Goal: Task Accomplishment & Management: Use online tool/utility

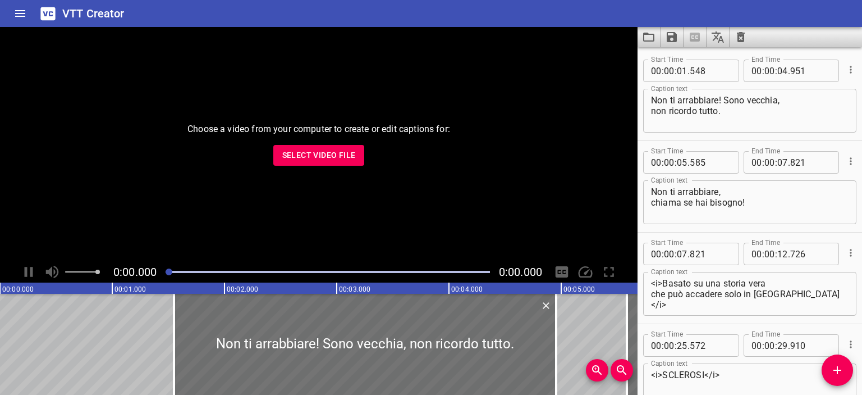
scroll to position [9675, 0]
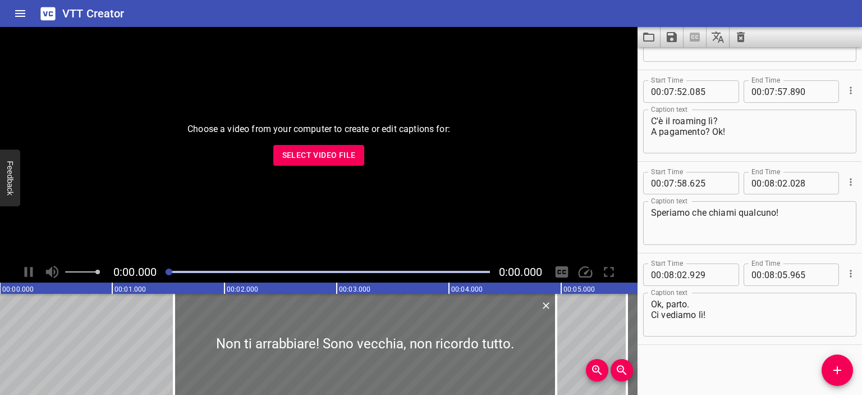
click at [739, 39] on icon "Clear captions" at bounding box center [740, 36] width 13 height 13
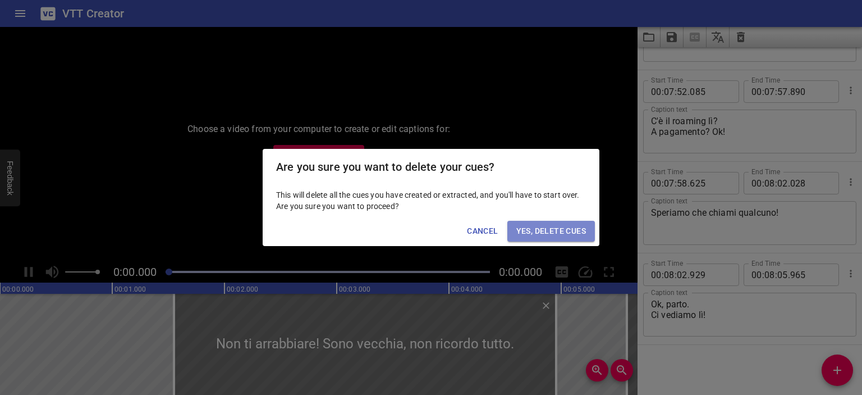
click at [545, 230] on span "Yes, Delete Cues" at bounding box center [551, 231] width 70 height 14
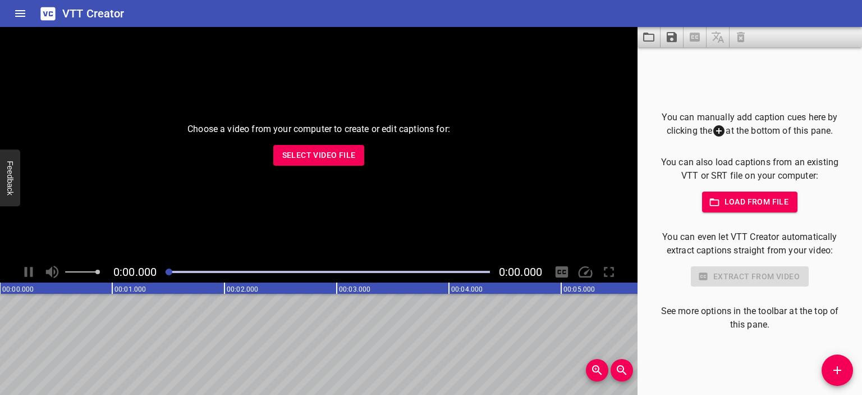
click at [732, 209] on button "Load from file" at bounding box center [750, 201] width 96 height 21
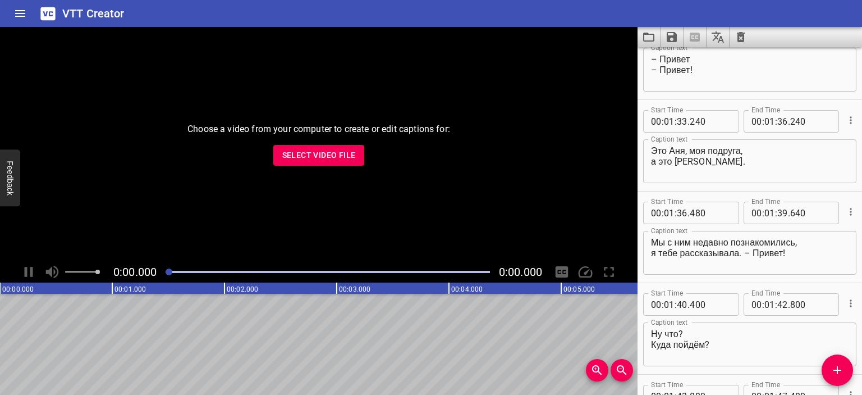
scroll to position [0, 0]
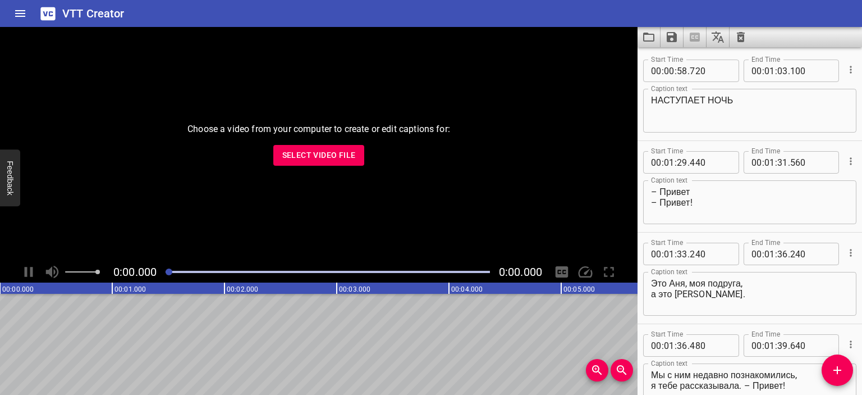
type textarea "НАСТУПАЕТ НОЧЬ"
click at [672, 42] on icon "Save captions to file" at bounding box center [672, 37] width 10 height 10
click at [687, 61] on li "Save to VTT file" at bounding box center [702, 62] width 82 height 20
click at [127, 177] on div "Choose a video from your computer to create or edit captions for: Select Video …" at bounding box center [318, 144] width 637 height 234
click at [310, 156] on span "Select Video File" at bounding box center [319, 155] width 74 height 14
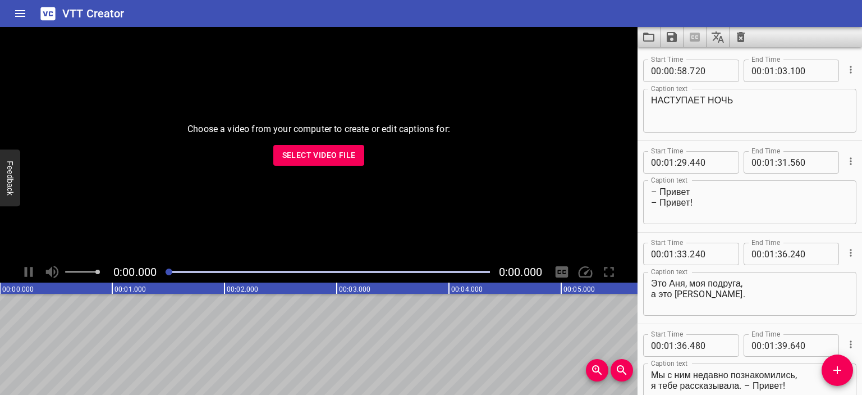
type textarea "НАСТУПАЕТ НОЧЬ"
type textarea "– Привет – Привет!"
type textarea "Это Аня, моя подруга, а это [PERSON_NAME]."
type textarea "Мы с ним недавно познакомились, я тебе рассказывала. – Привет!"
type textarea "Ну что? Куда пойдём?"
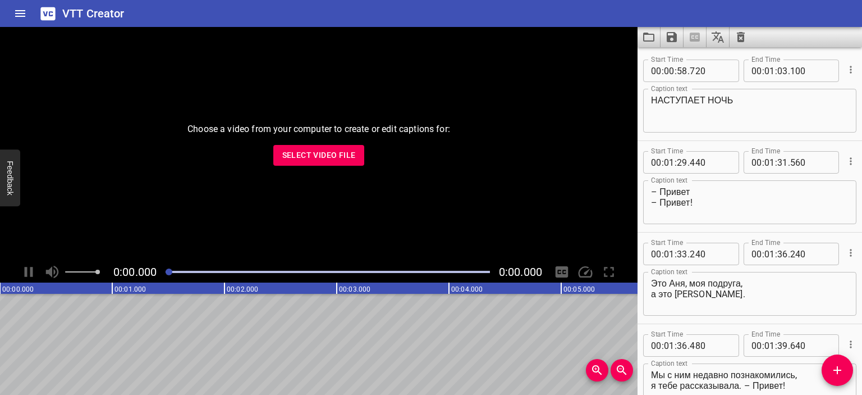
type textarea "Да здесь много всего: и бары, и клубы."
type textarea "Отлично!"
type textarea "Слушай, Дим, такой вопрос"
type textarea "А ты не мог бы достать кокаин?"
type textarea "Деньги есть! Мы и тебя угостим."
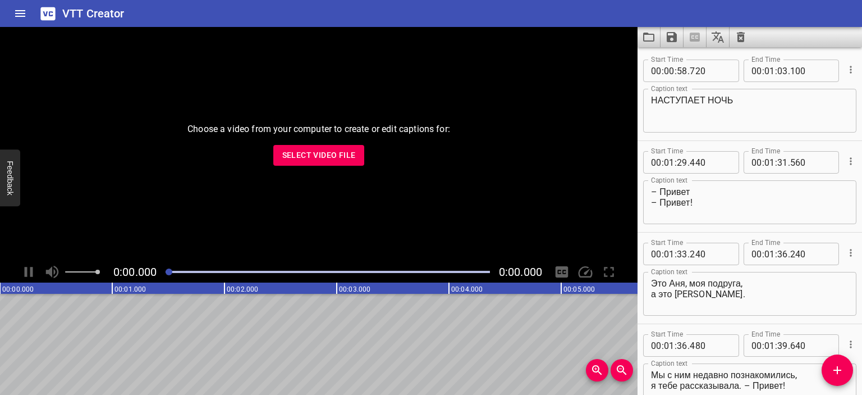
type textarea "Да нет, наверное."
type textarea "А может быть просто куда-нибудь сходим?"
type textarea "НАСТУПАЕТ НОЧЬ"
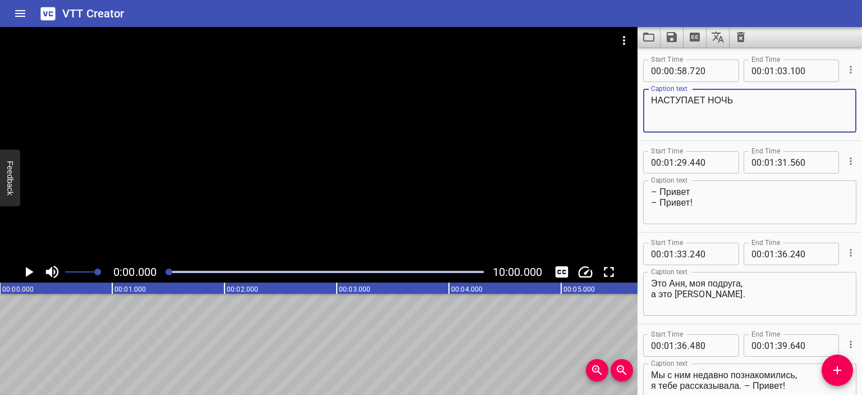
drag, startPoint x: 736, startPoint y: 98, endPoint x: 629, endPoint y: 98, distance: 107.2
click at [629, 98] on main "0:00.000 10:00.000 00:00.000 00:01.000 00:02.000 00:03.000 00:04.000 00:05.000 …" at bounding box center [431, 211] width 862 height 368
type textarea "ARRIVA LA NOTTE"
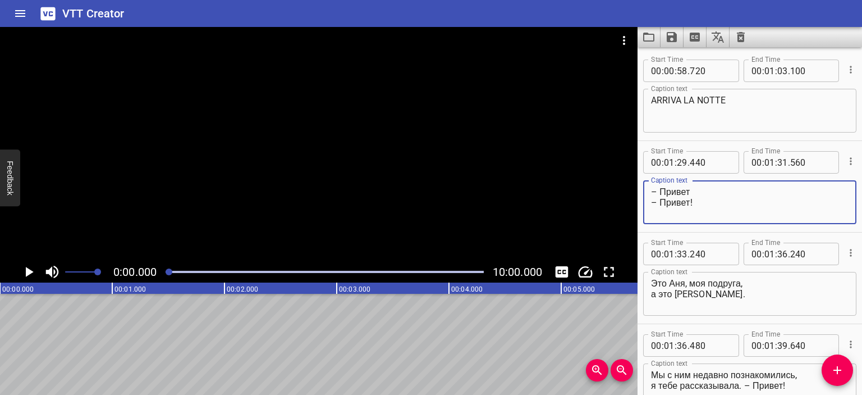
click at [690, 188] on textarea "– Привет – Привет!" at bounding box center [750, 202] width 198 height 32
click at [688, 202] on textarea "– Ciao – Привет!" at bounding box center [750, 202] width 198 height 32
type textarea "– Ciao – Ciao!"
click at [652, 284] on textarea "Это Аня, моя подруга, а это [PERSON_NAME]." at bounding box center [750, 294] width 198 height 32
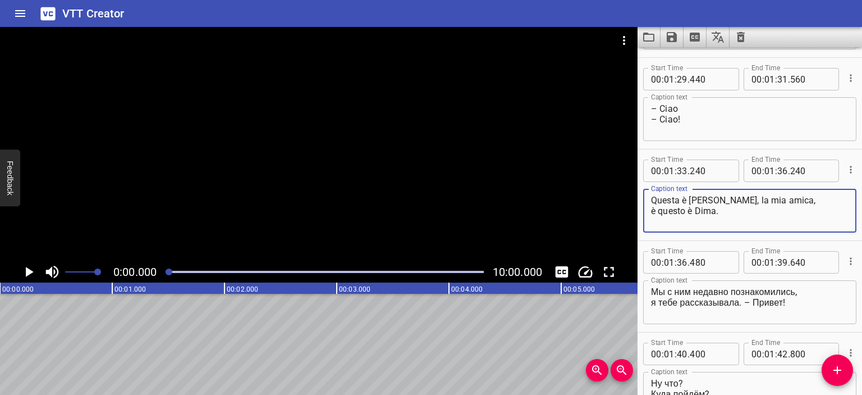
scroll to position [87, 0]
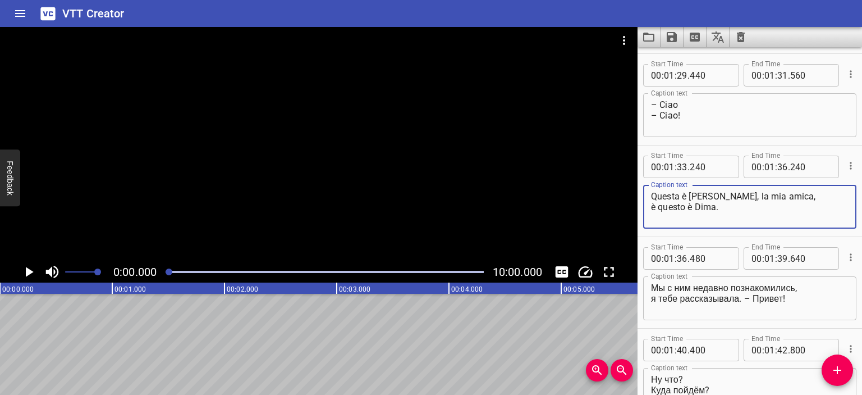
type textarea "Questa è [PERSON_NAME], la mia amica, è questo è Dima."
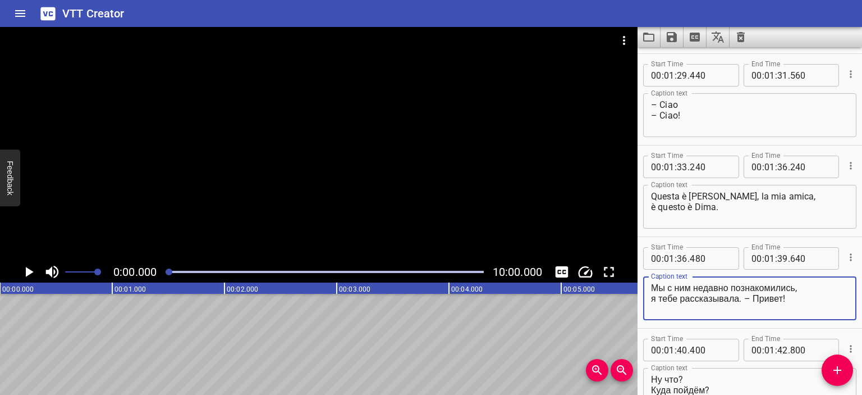
drag, startPoint x: 740, startPoint y: 298, endPoint x: 650, endPoint y: 289, distance: 90.8
click at [650, 289] on div "Мы с ним недавно познакомились, я тебе рассказывала. – Привет! Caption text" at bounding box center [749, 298] width 213 height 44
click at [761, 297] on textarea "Ci conosciamo da poco, ti ho raccontato di lui. – Привет!" at bounding box center [750, 298] width 198 height 32
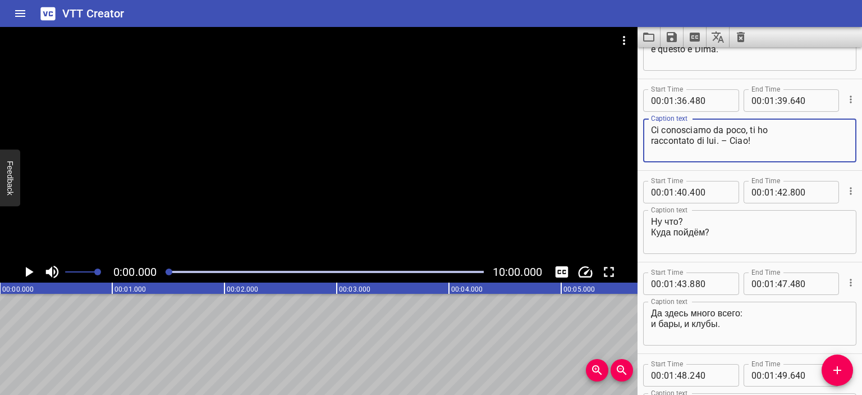
scroll to position [247, 0]
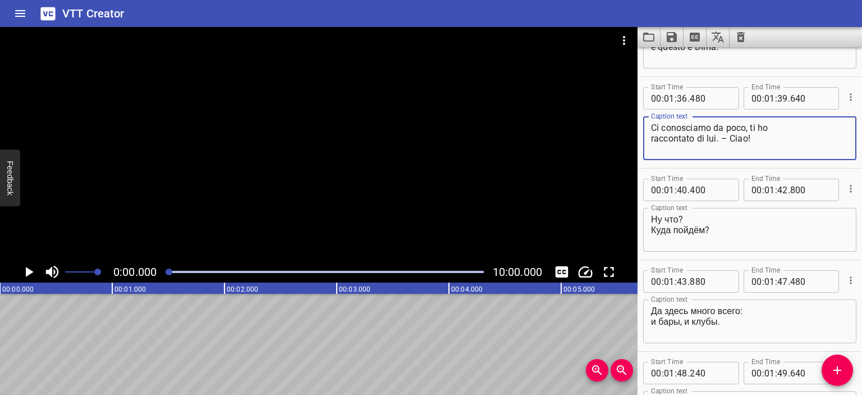
type textarea "Ci conosciamo da poco, ti ho raccontato di lui. – Ciao!"
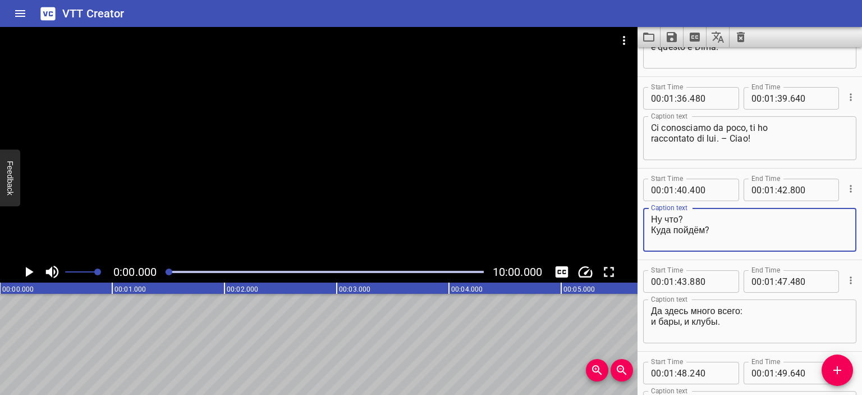
drag, startPoint x: 678, startPoint y: 217, endPoint x: 630, endPoint y: 215, distance: 48.9
click at [630, 215] on main "0:00.000 10:00.000 00:00.000 00:01.000 00:02.000 00:03.000 00:04.000 00:05.000 …" at bounding box center [431, 211] width 862 height 368
drag, startPoint x: 705, startPoint y: 228, endPoint x: 652, endPoint y: 227, distance: 53.3
click at [652, 227] on textarea "Beh, allora? Куда пойдём?" at bounding box center [750, 230] width 198 height 32
type textarea "Beh, allora? Dove andiamo?"
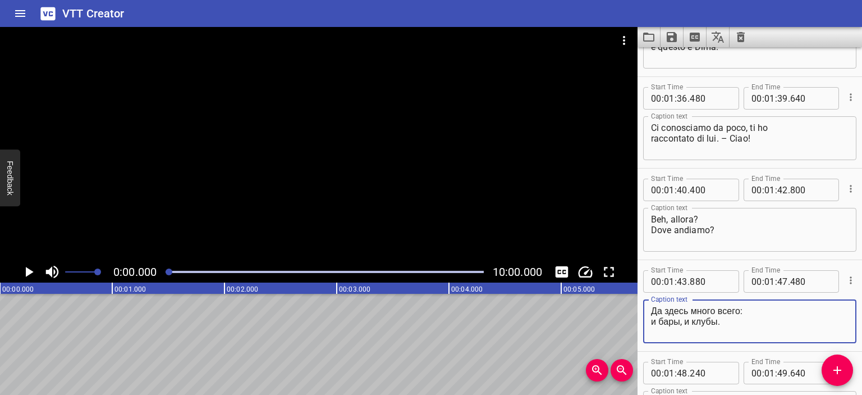
drag, startPoint x: 744, startPoint y: 310, endPoint x: 631, endPoint y: 300, distance: 113.2
click at [631, 300] on main "0:00.000 10:00.000 00:00.000 00:01.000 00:02.000 00:03.000 00:04.000 00:05.000 …" at bounding box center [431, 211] width 862 height 368
drag, startPoint x: 652, startPoint y: 321, endPoint x: 721, endPoint y: 322, distance: 69.6
click at [721, 322] on textarea "Qui ci sono un sacco di cose: и бары, и клубы." at bounding box center [750, 321] width 198 height 32
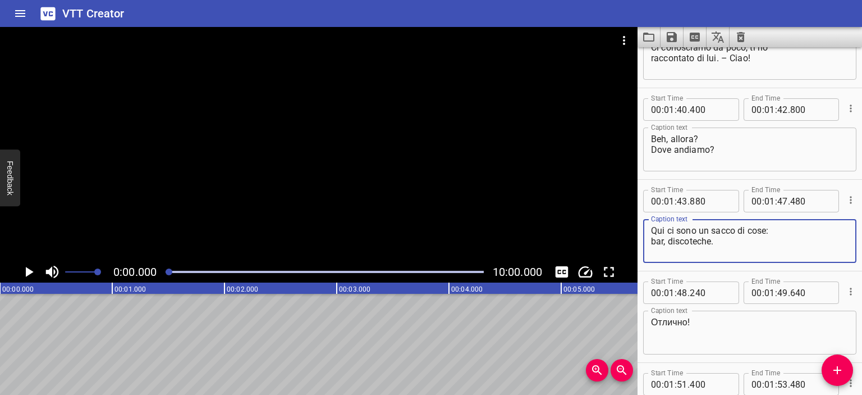
scroll to position [332, 0]
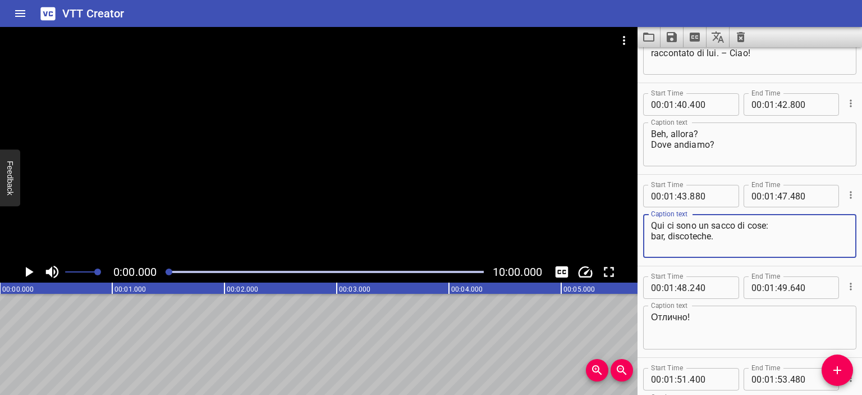
type textarea "Qui ci sono un sacco di cose: bar, discoteche."
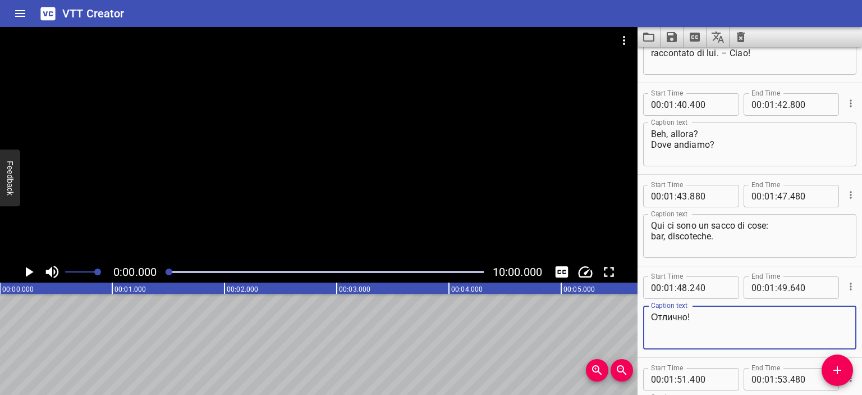
drag, startPoint x: 688, startPoint y: 318, endPoint x: 608, endPoint y: 311, distance: 80.0
click at [608, 311] on main "0:00.000 10:00.000 00:00.000 00:01.000 00:02.000 00:03.000 00:04.000 00:05.000 …" at bounding box center [431, 211] width 862 height 368
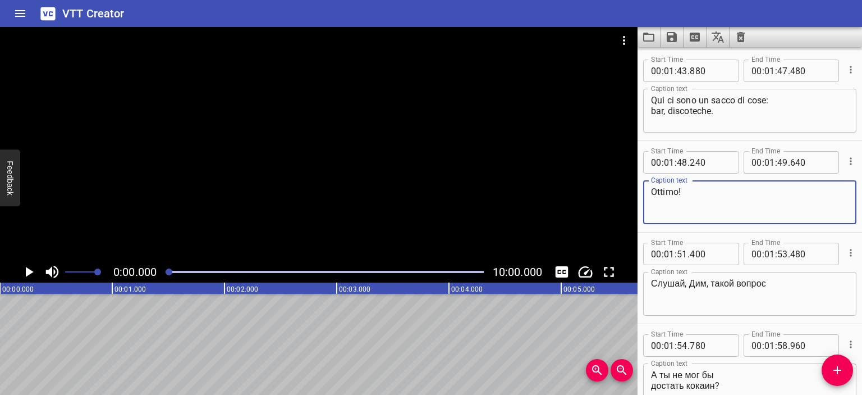
scroll to position [458, 0]
type textarea "Ottimo!"
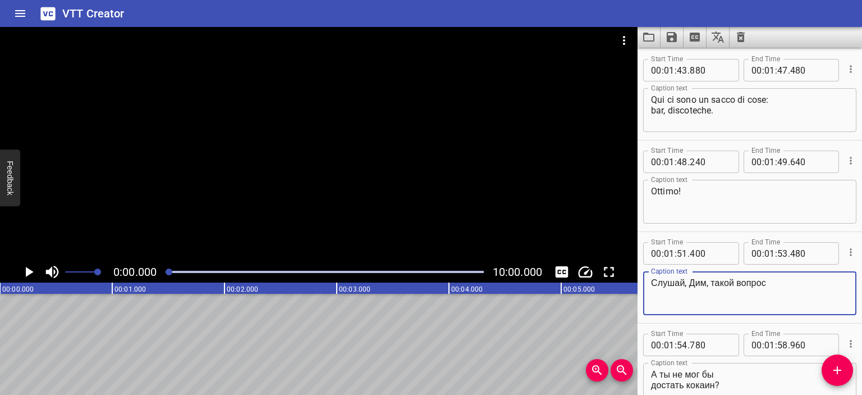
drag, startPoint x: 768, startPoint y: 281, endPoint x: 651, endPoint y: 278, distance: 117.3
click at [651, 278] on textarea "Слушай, Дим, такой вопрос" at bounding box center [750, 293] width 198 height 32
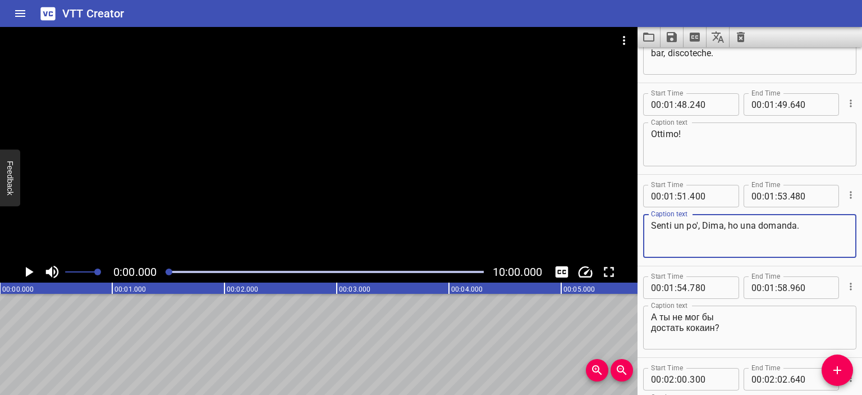
type textarea "Senti un po', Dima, ho una domanda."
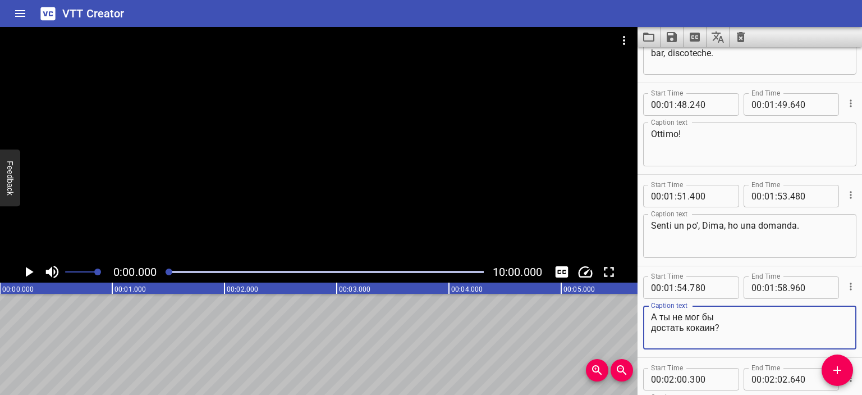
drag, startPoint x: 718, startPoint y: 329, endPoint x: 649, endPoint y: 314, distance: 70.8
click at [649, 314] on div "А ты не мог бы достать кокаин? Caption text" at bounding box center [749, 327] width 213 height 44
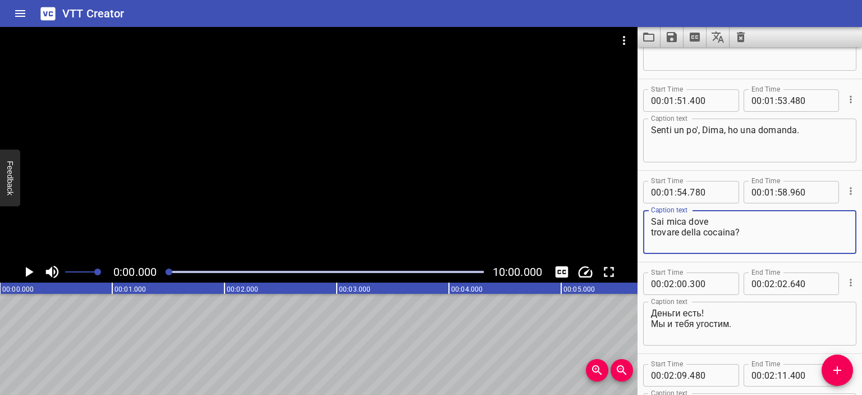
scroll to position [611, 0]
type textarea "Sai mica dove trovare della cocaina?"
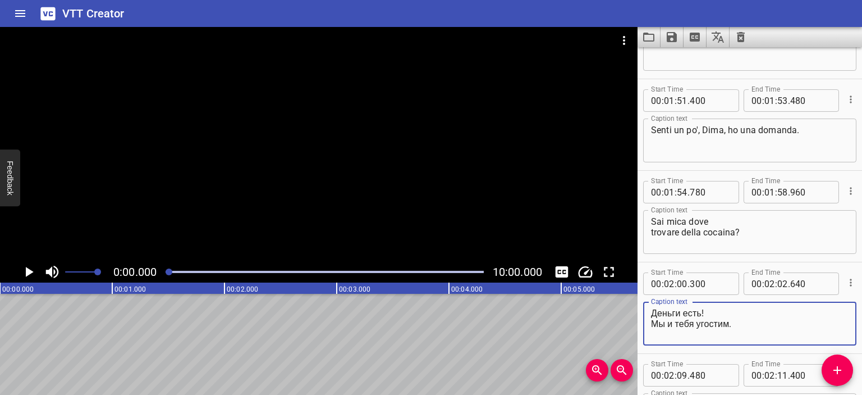
drag, startPoint x: 705, startPoint y: 315, endPoint x: 641, endPoint y: 307, distance: 63.9
click at [641, 307] on div "Start Time 00 : 02 : 00 . 300 Start Time End Time 00 : 02 : 02 . 640 End Time C…" at bounding box center [749, 307] width 224 height 91
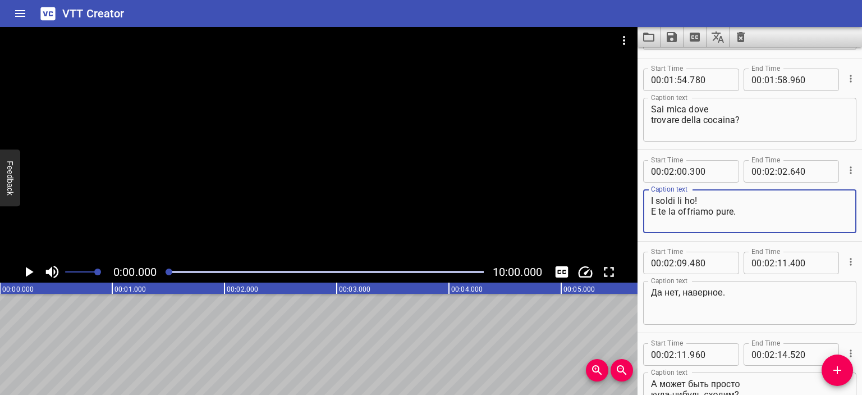
scroll to position [727, 0]
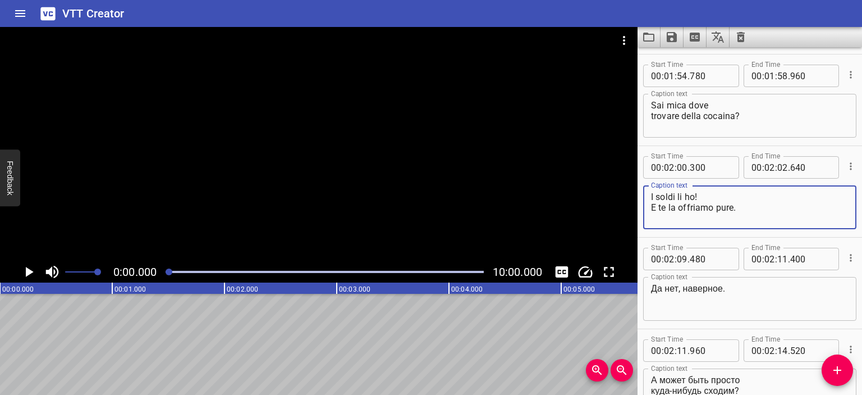
type textarea "I soldi li ho! E te la offriamo pure."
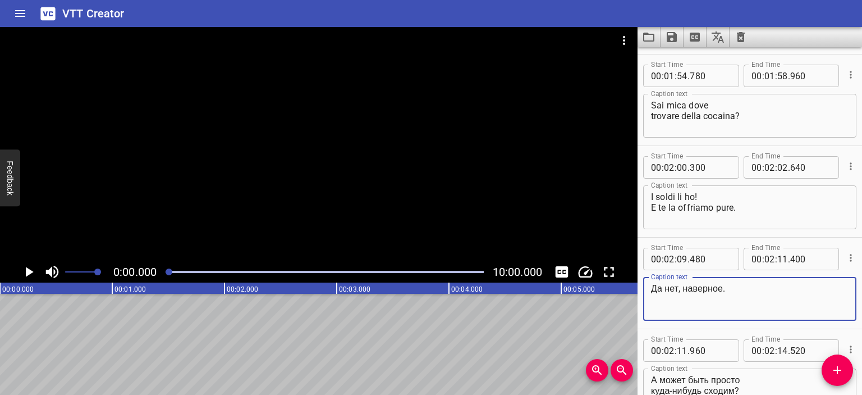
drag, startPoint x: 721, startPoint y: 288, endPoint x: 626, endPoint y: 288, distance: 95.4
click at [626, 288] on main "0:00.000 10:00.000 00:00.000 00:01.000 00:02.000 00:03.000 00:04.000 00:05.000 …" at bounding box center [431, 211] width 862 height 368
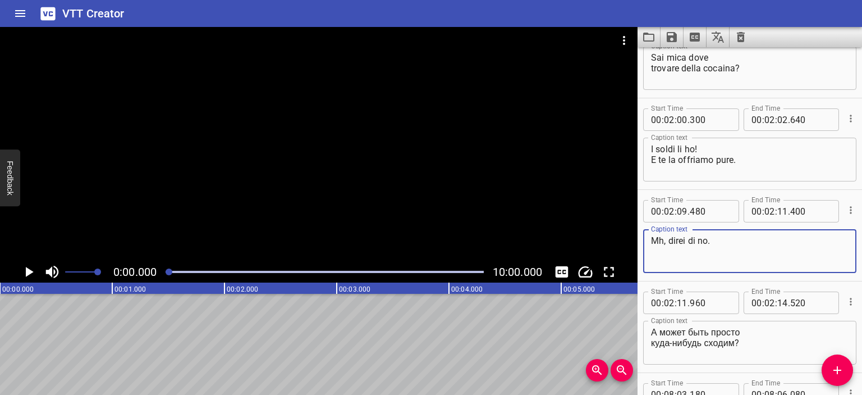
scroll to position [790, 0]
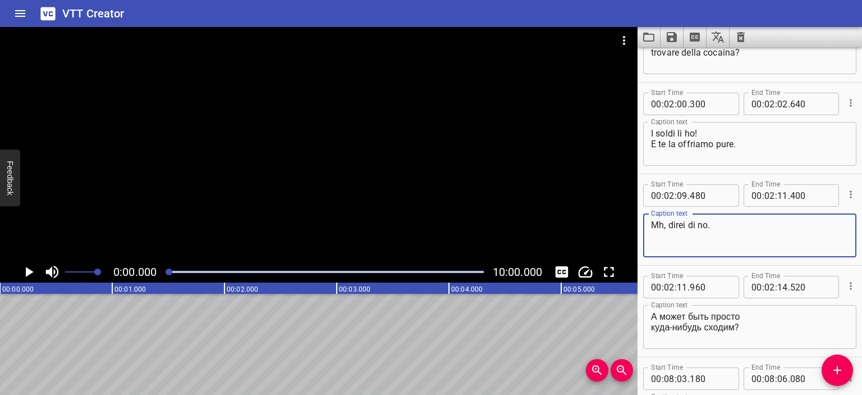
type textarea "Mh, direi di no."
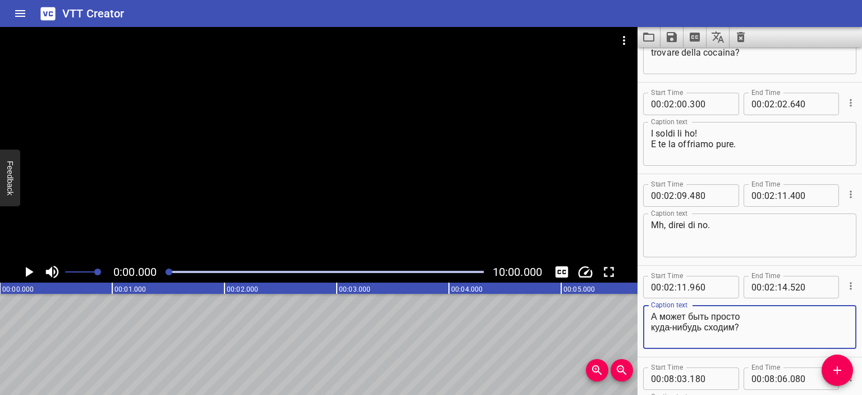
drag, startPoint x: 737, startPoint y: 328, endPoint x: 636, endPoint y: 318, distance: 101.0
click at [636, 318] on main "0:00.000 10:00.000 00:00.000 00:01.000 00:02.000 00:03.000 00:04.000 00:05.000 …" at bounding box center [431, 211] width 862 height 368
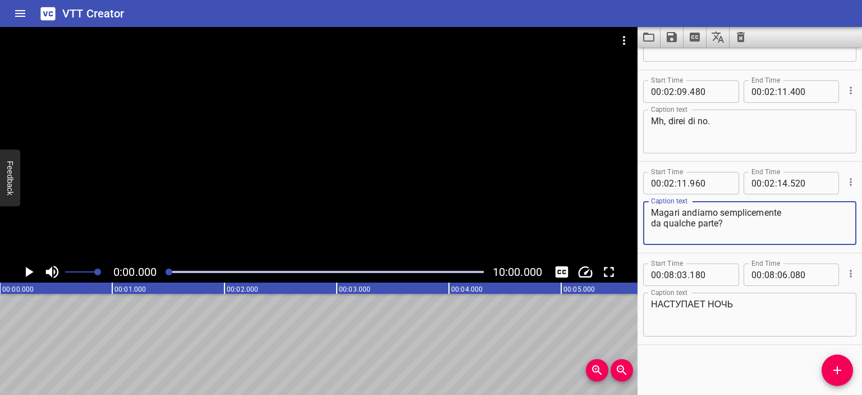
scroll to position [894, 0]
type textarea "Magari andiamo semplicemente da qualche parte?"
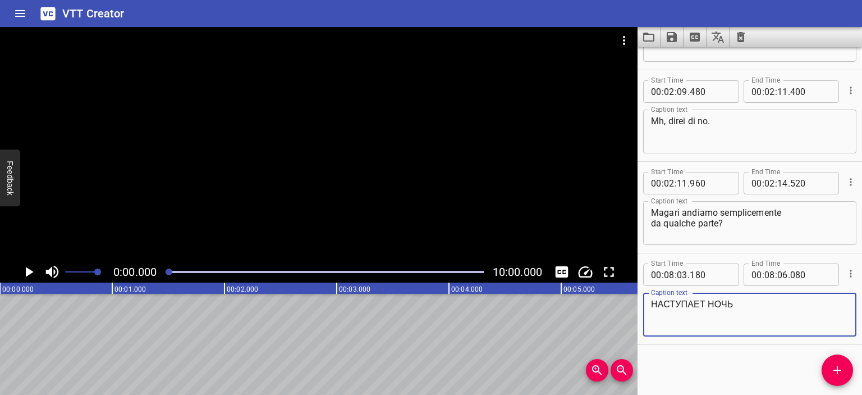
drag, startPoint x: 735, startPoint y: 307, endPoint x: 621, endPoint y: 305, distance: 113.4
click at [621, 305] on main "0:00.000 10:00.000 00:00.000 00:01.000 00:02.000 00:03.000 00:04.000 00:05.000 …" at bounding box center [431, 211] width 862 height 368
type textarea "ARRIVA LA NOTTE"
click at [672, 40] on icon "Save captions to file" at bounding box center [671, 36] width 13 height 13
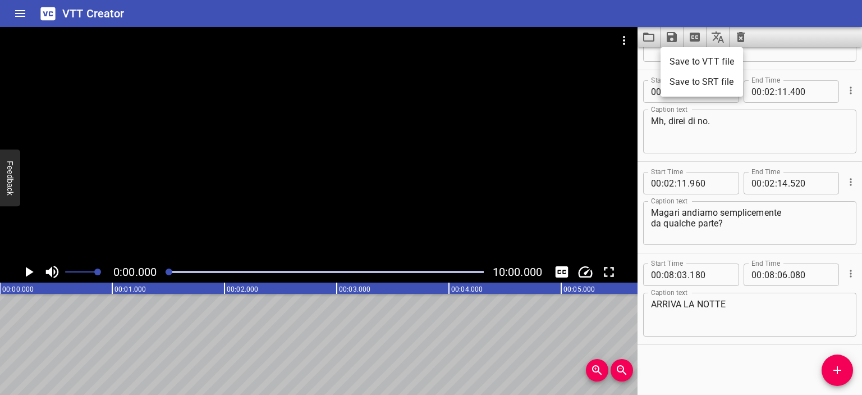
click at [689, 58] on li "Save to VTT file" at bounding box center [702, 62] width 82 height 20
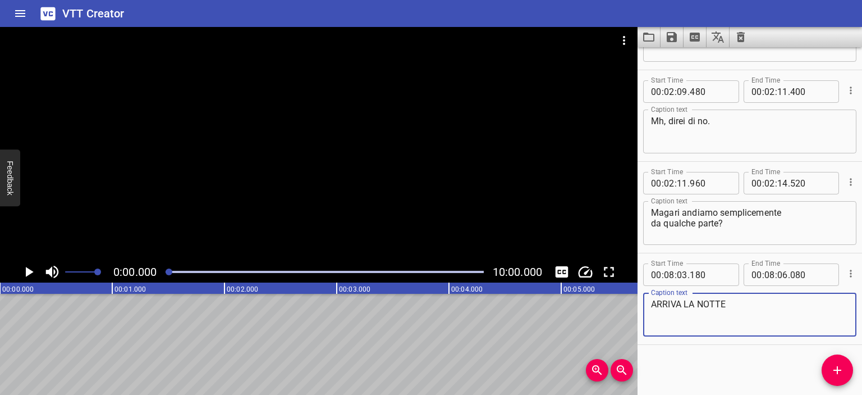
drag, startPoint x: 735, startPoint y: 301, endPoint x: 646, endPoint y: 300, distance: 88.7
click at [646, 300] on div "ARRIVA LA NOTTE Caption text" at bounding box center [749, 314] width 213 height 44
click at [381, 153] on div at bounding box center [318, 144] width 637 height 234
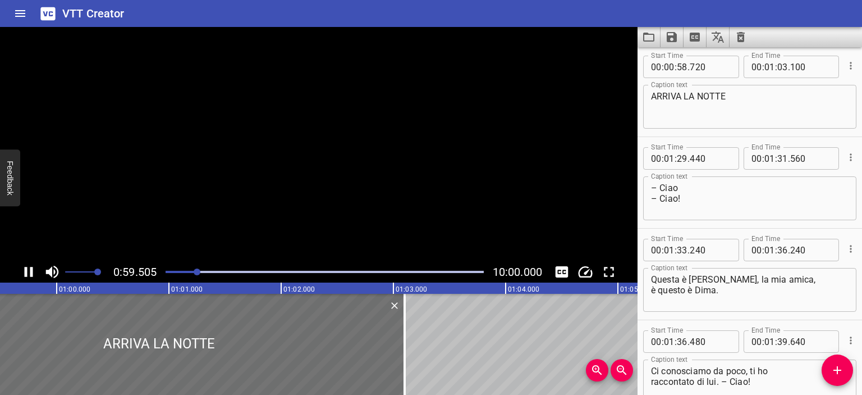
scroll to position [0, 0]
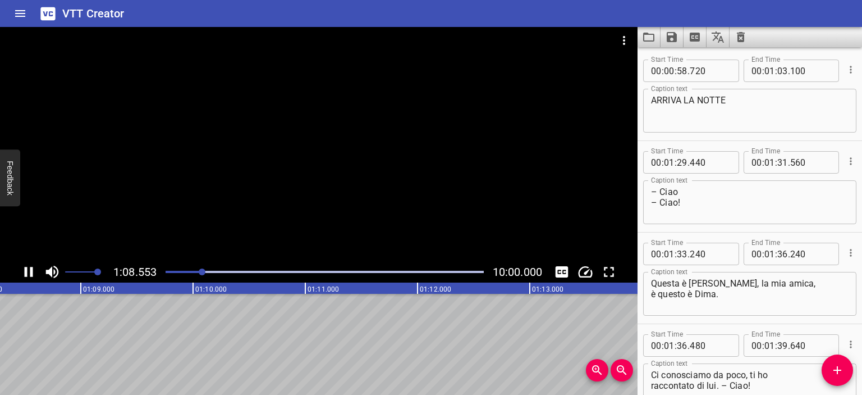
click at [389, 114] on div at bounding box center [318, 144] width 637 height 234
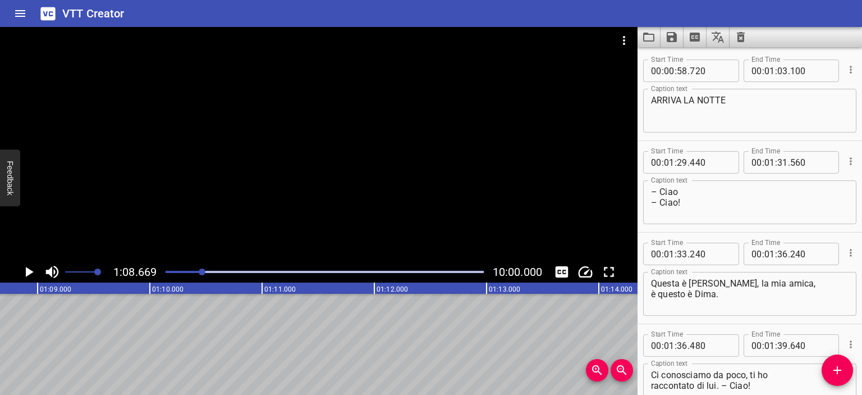
click at [140, 129] on div at bounding box center [318, 144] width 637 height 234
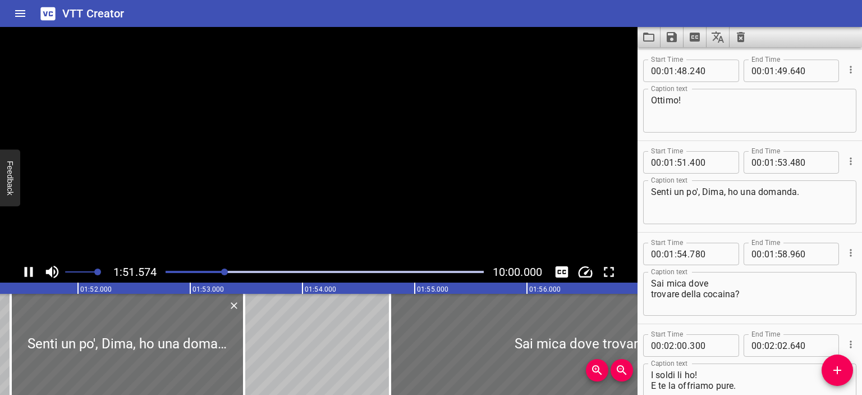
scroll to position [635, 0]
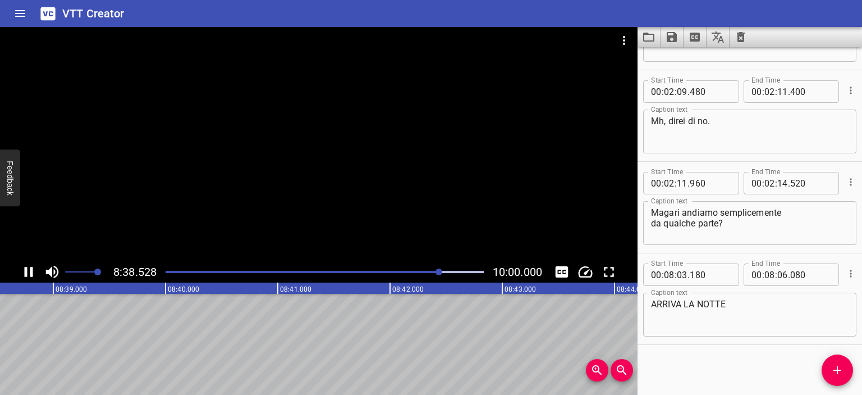
click at [214, 127] on div at bounding box center [318, 144] width 637 height 234
